Goal: Task Accomplishment & Management: Use online tool/utility

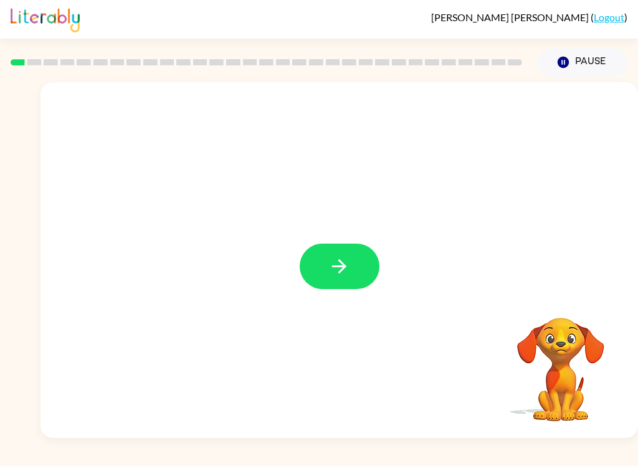
click at [330, 261] on icon "button" at bounding box center [339, 267] width 22 height 22
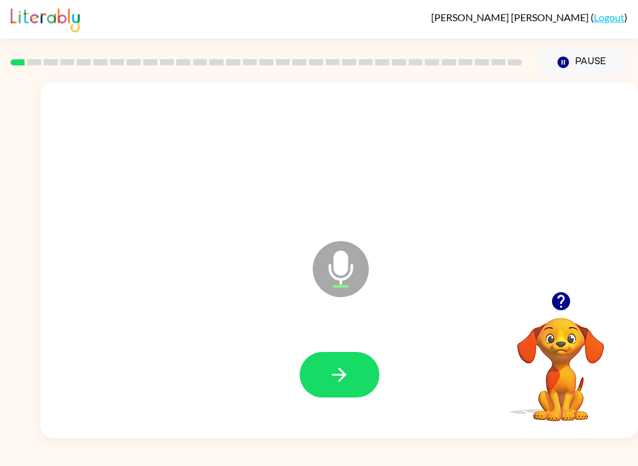
click at [320, 375] on button "button" at bounding box center [340, 375] width 80 height 46
click at [336, 371] on icon "button" at bounding box center [339, 375] width 22 height 22
click at [333, 374] on icon "button" at bounding box center [339, 375] width 22 height 22
click at [330, 370] on icon "button" at bounding box center [339, 375] width 22 height 22
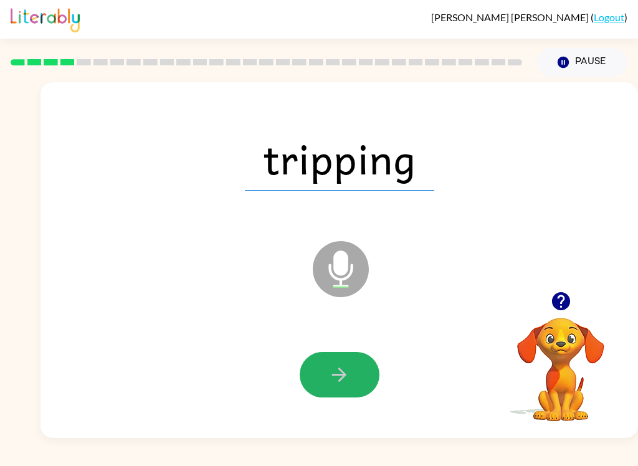
click at [334, 370] on icon "button" at bounding box center [339, 375] width 22 height 22
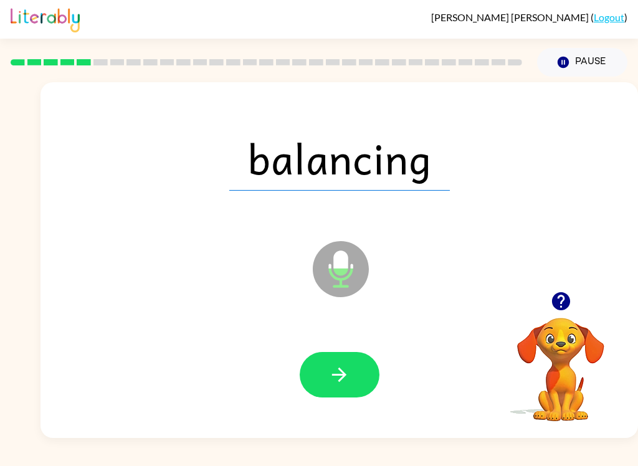
click at [333, 371] on icon "button" at bounding box center [339, 375] width 22 height 22
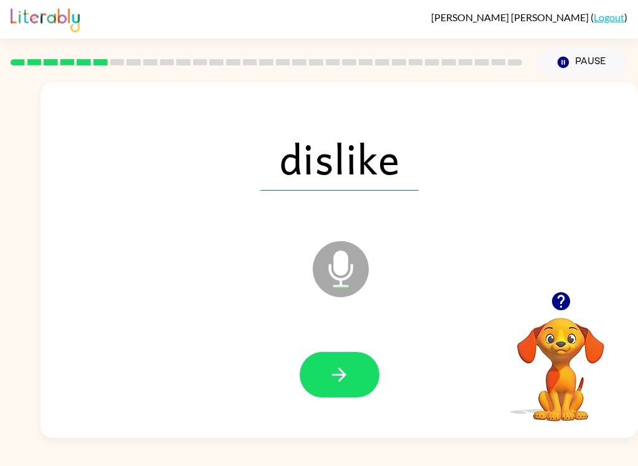
click at [340, 379] on icon "button" at bounding box center [339, 375] width 22 height 22
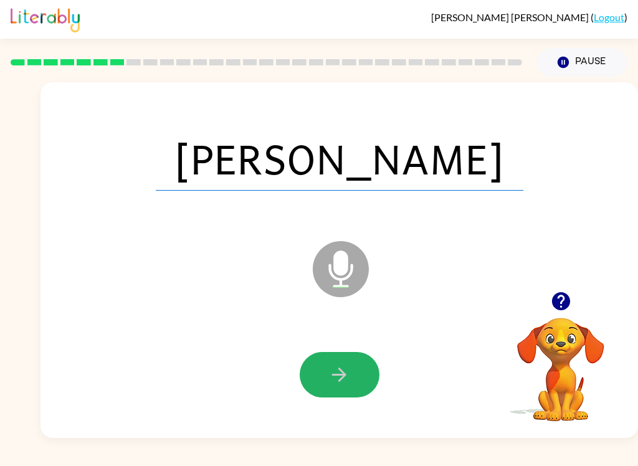
click at [336, 368] on icon "button" at bounding box center [339, 375] width 22 height 22
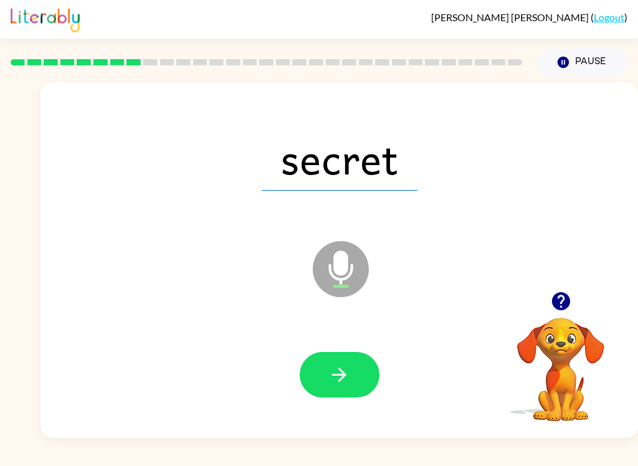
click at [328, 377] on icon "button" at bounding box center [339, 375] width 22 height 22
click at [322, 378] on button "button" at bounding box center [340, 375] width 80 height 46
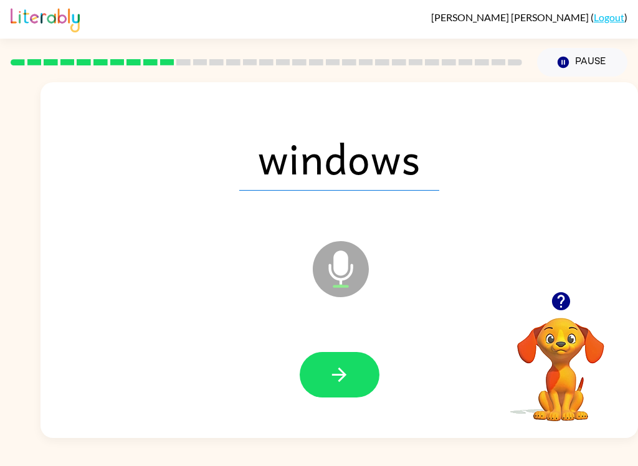
click at [315, 378] on button "button" at bounding box center [340, 375] width 80 height 46
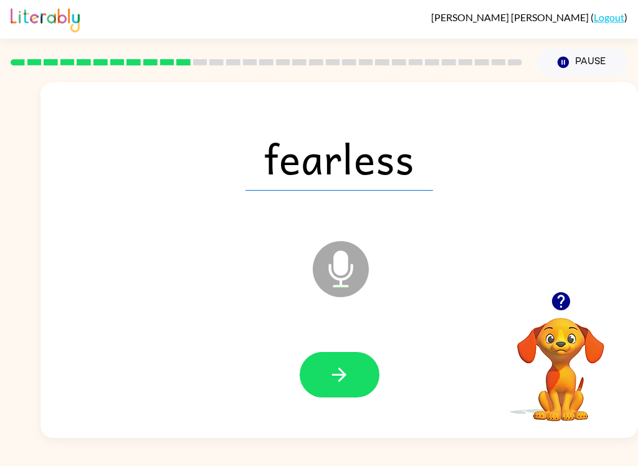
click at [333, 374] on icon "button" at bounding box center [339, 375] width 22 height 22
click at [342, 380] on icon "button" at bounding box center [339, 375] width 14 height 14
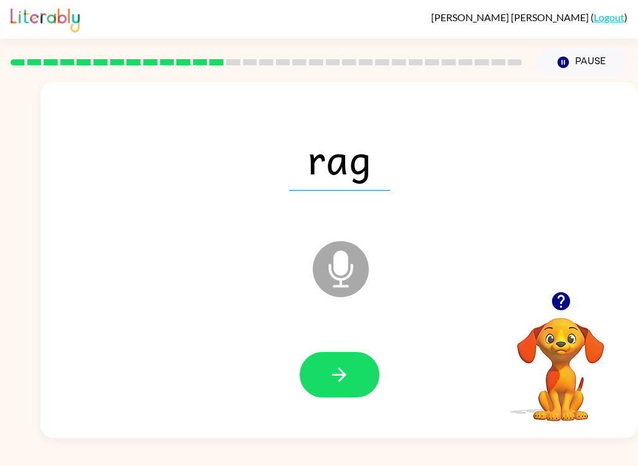
click at [340, 371] on icon "button" at bounding box center [339, 375] width 22 height 22
click at [337, 371] on icon "button" at bounding box center [339, 375] width 22 height 22
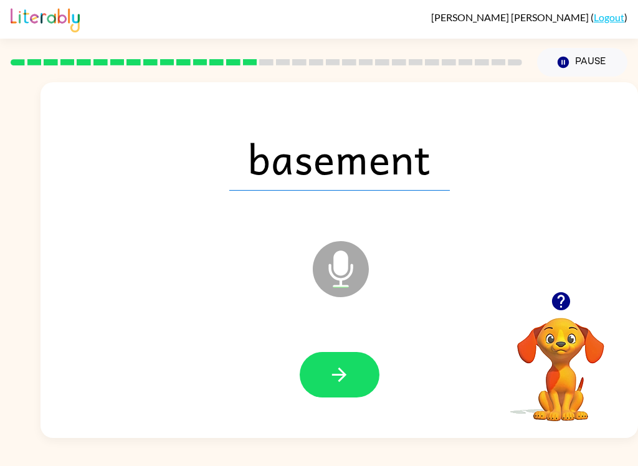
click at [341, 375] on icon "button" at bounding box center [339, 375] width 14 height 14
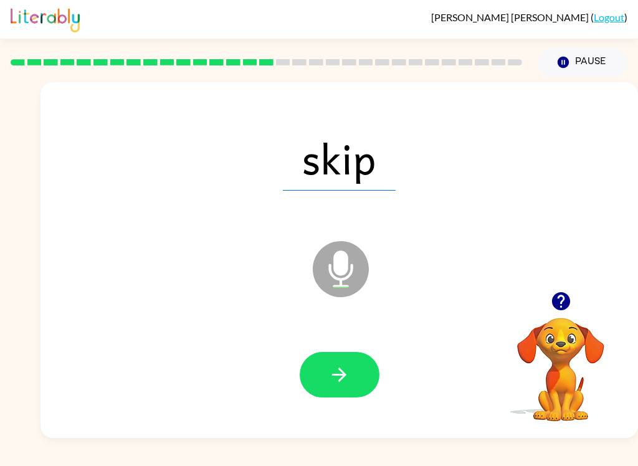
click at [339, 365] on icon "button" at bounding box center [339, 375] width 22 height 22
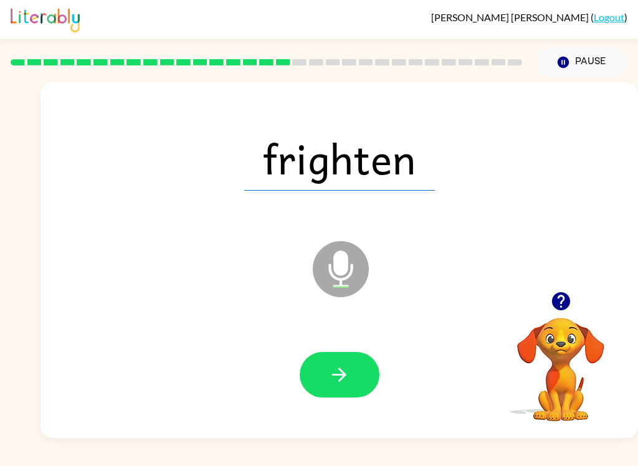
click at [338, 367] on icon "button" at bounding box center [339, 375] width 22 height 22
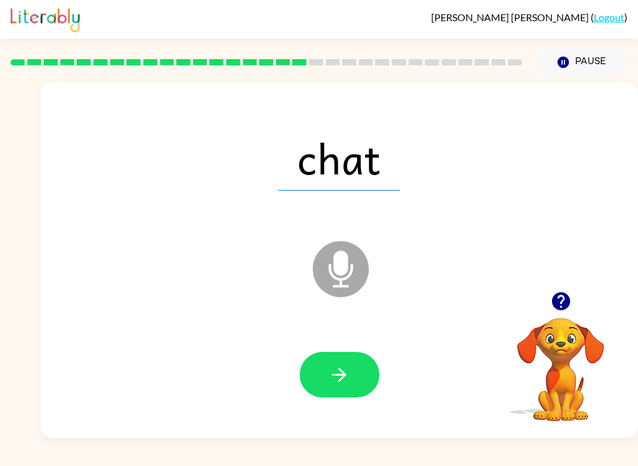
click at [332, 368] on icon "button" at bounding box center [339, 375] width 22 height 22
click at [330, 371] on icon "button" at bounding box center [339, 375] width 22 height 22
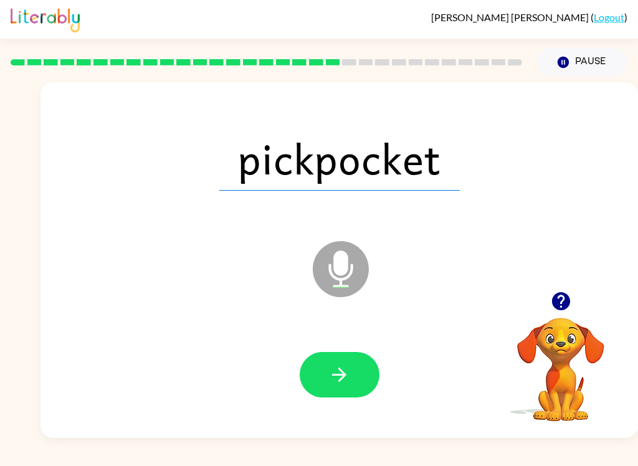
click at [332, 375] on icon "button" at bounding box center [339, 375] width 22 height 22
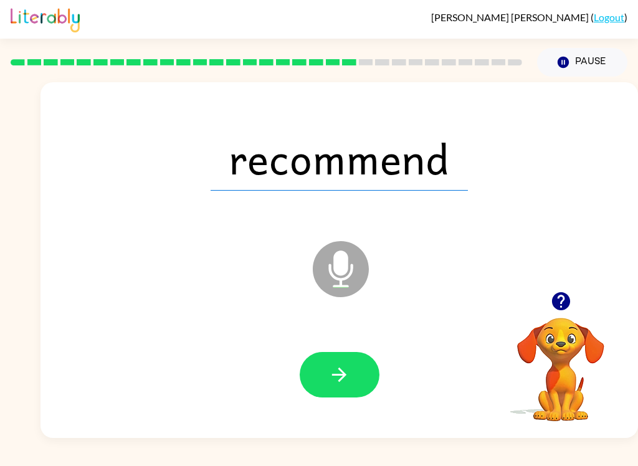
click at [331, 375] on icon "button" at bounding box center [339, 375] width 22 height 22
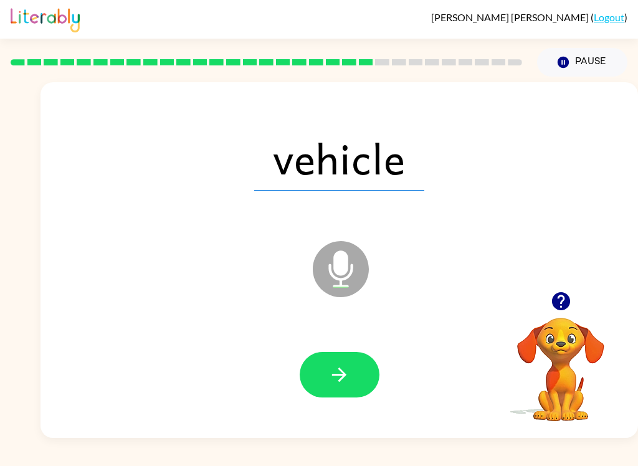
click at [337, 370] on icon "button" at bounding box center [339, 375] width 22 height 22
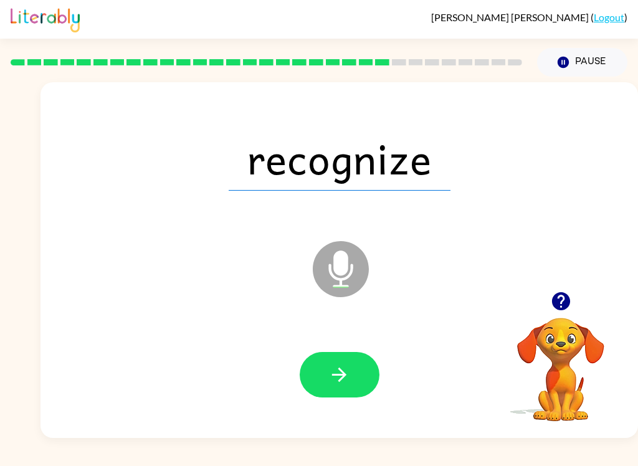
click at [336, 376] on icon "button" at bounding box center [339, 375] width 22 height 22
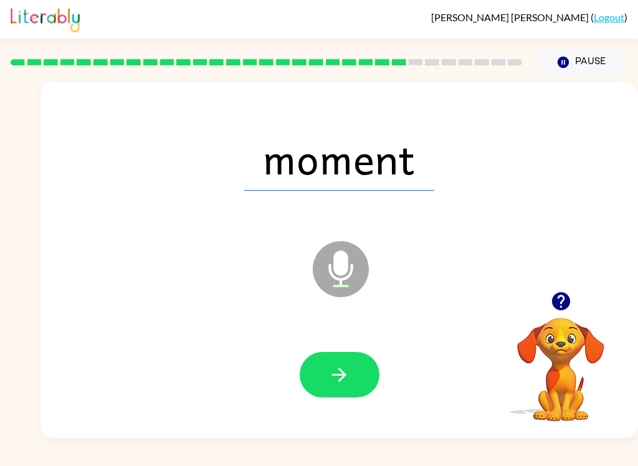
click at [333, 371] on icon "button" at bounding box center [339, 375] width 22 height 22
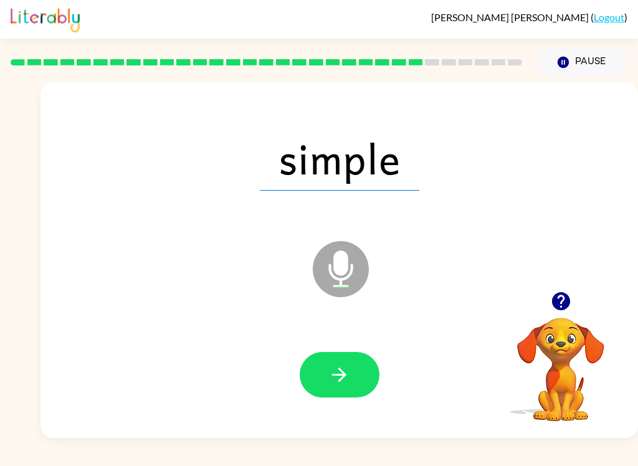
click at [337, 368] on icon "button" at bounding box center [339, 375] width 22 height 22
click at [330, 371] on icon "button" at bounding box center [339, 375] width 22 height 22
click at [335, 375] on icon "button" at bounding box center [339, 375] width 14 height 14
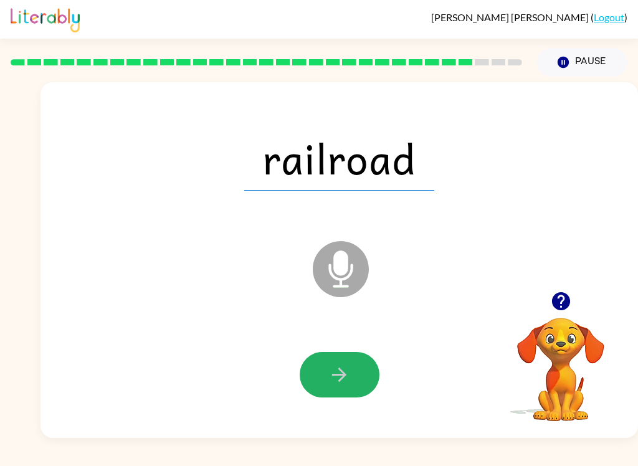
click at [332, 374] on icon "button" at bounding box center [339, 375] width 22 height 22
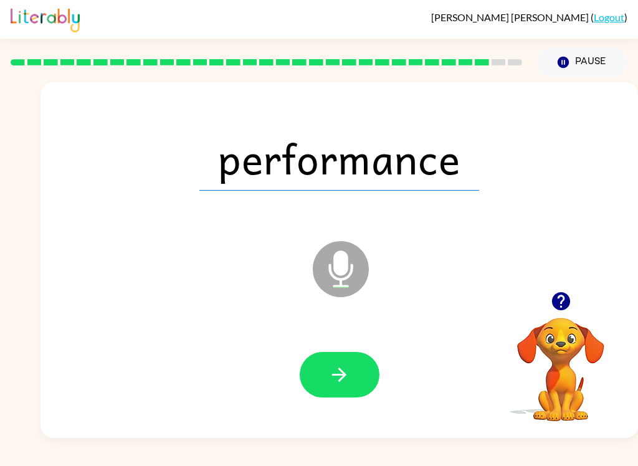
click at [341, 375] on icon "button" at bounding box center [339, 375] width 14 height 14
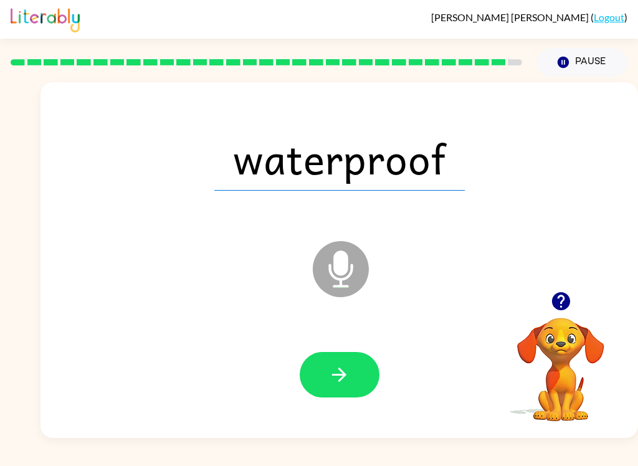
click at [335, 375] on icon "button" at bounding box center [339, 375] width 14 height 14
